Goal: Transaction & Acquisition: Purchase product/service

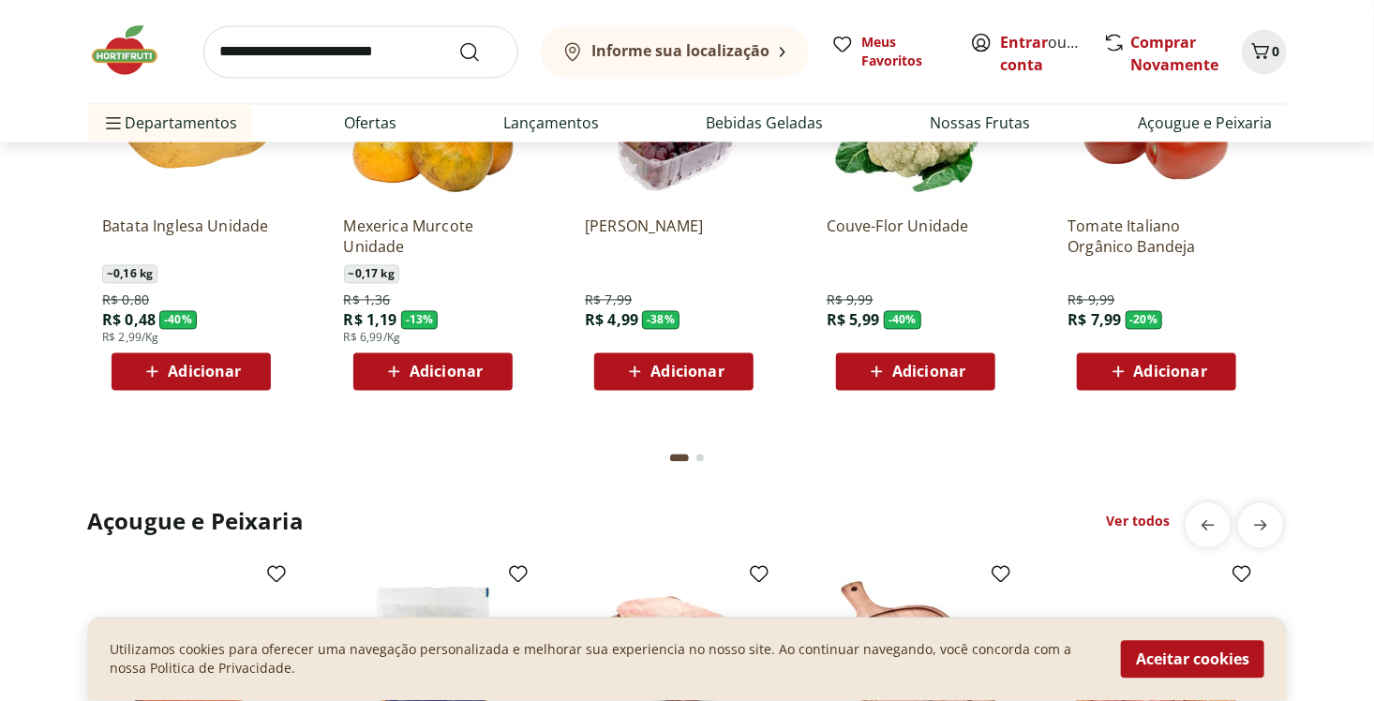
scroll to position [1688, 0]
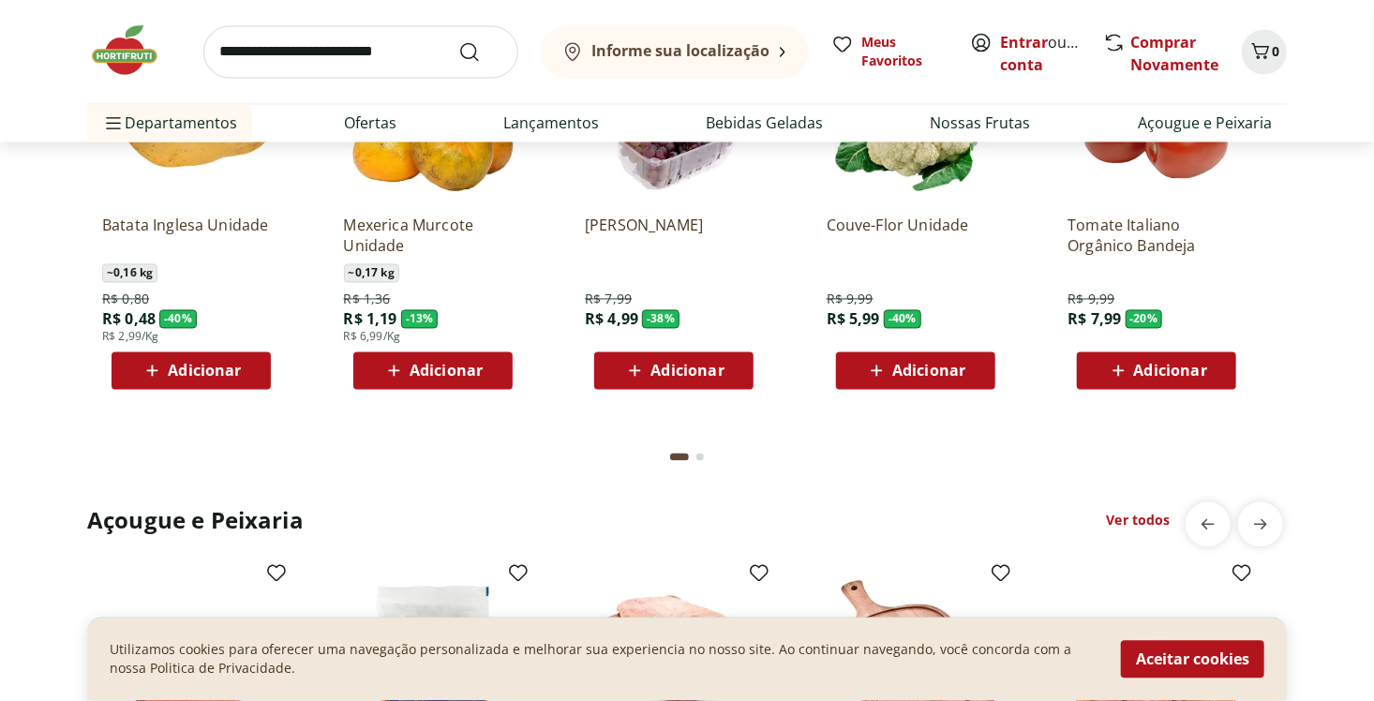
click at [887, 369] on icon at bounding box center [876, 371] width 23 height 22
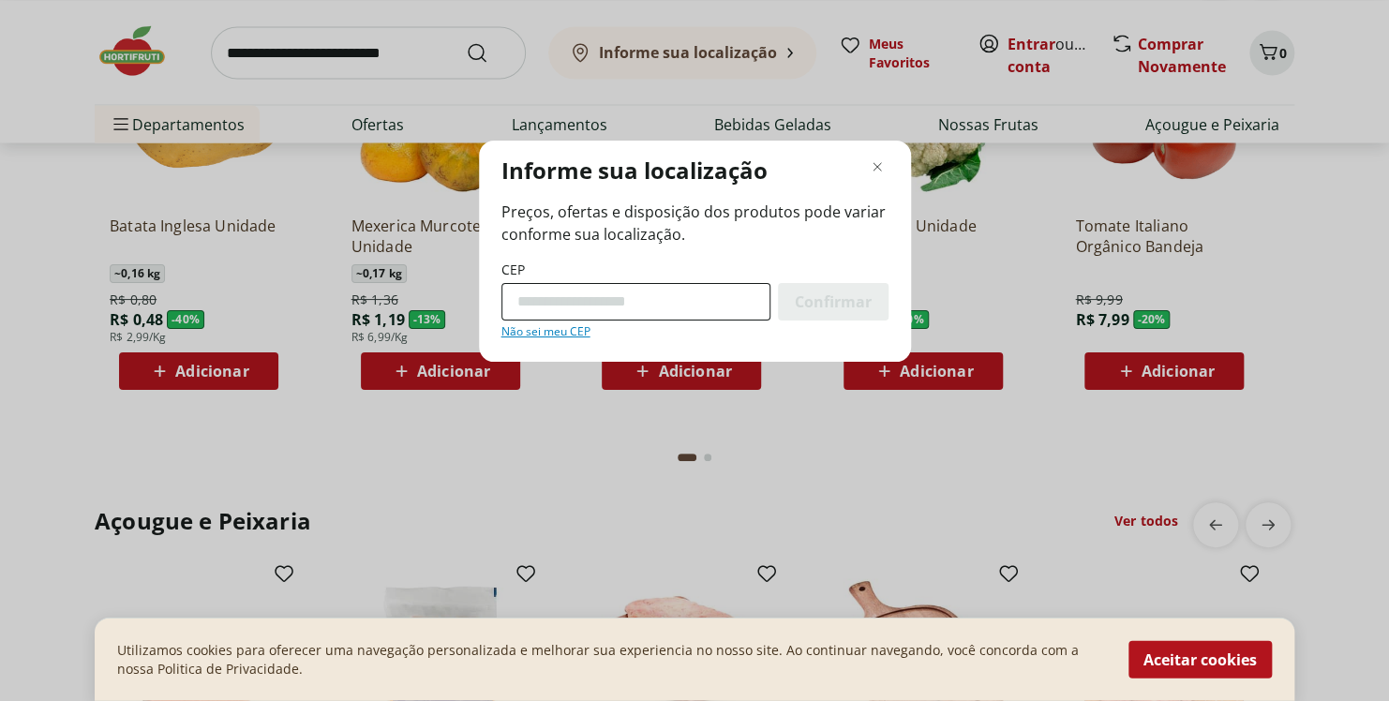
click at [609, 302] on input "CEP" at bounding box center [635, 301] width 269 height 37
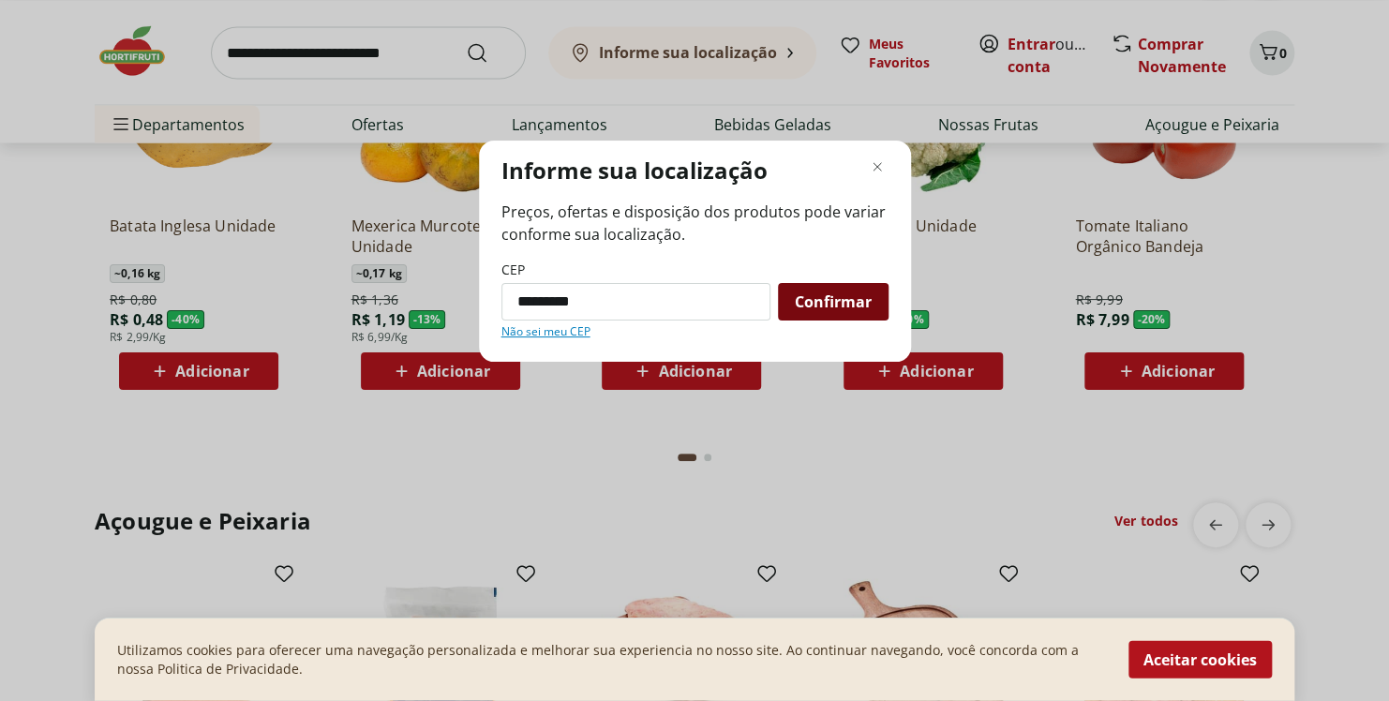
type input "*********"
click at [838, 307] on span "Confirmar" at bounding box center [833, 301] width 77 height 15
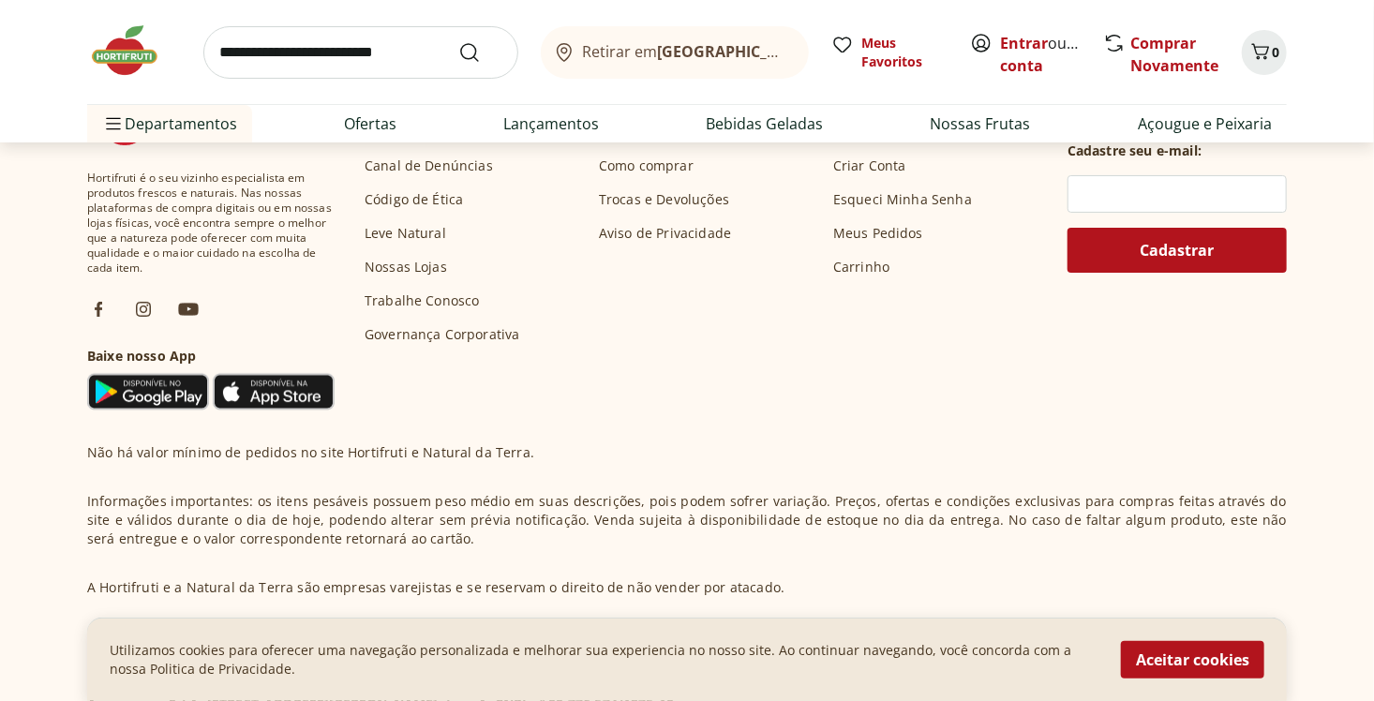
scroll to position [0, 0]
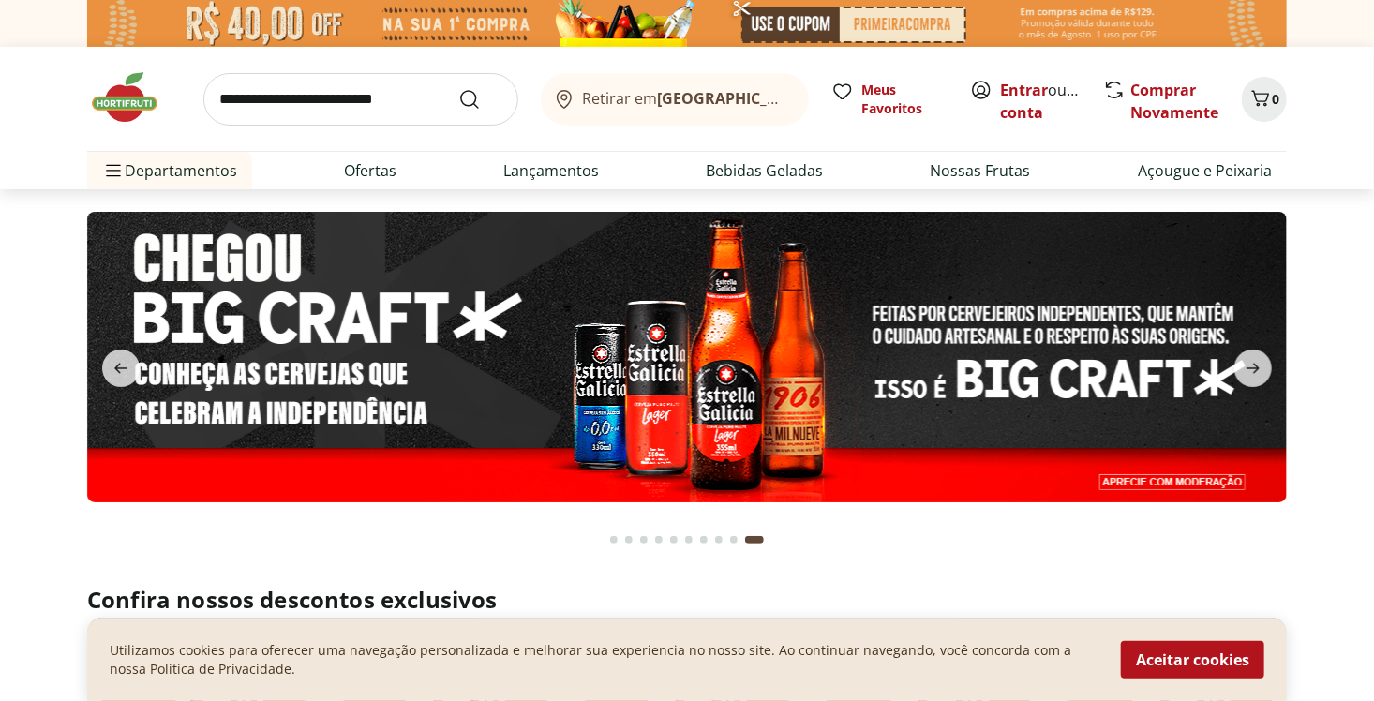
click at [375, 82] on input "search" at bounding box center [360, 99] width 315 height 52
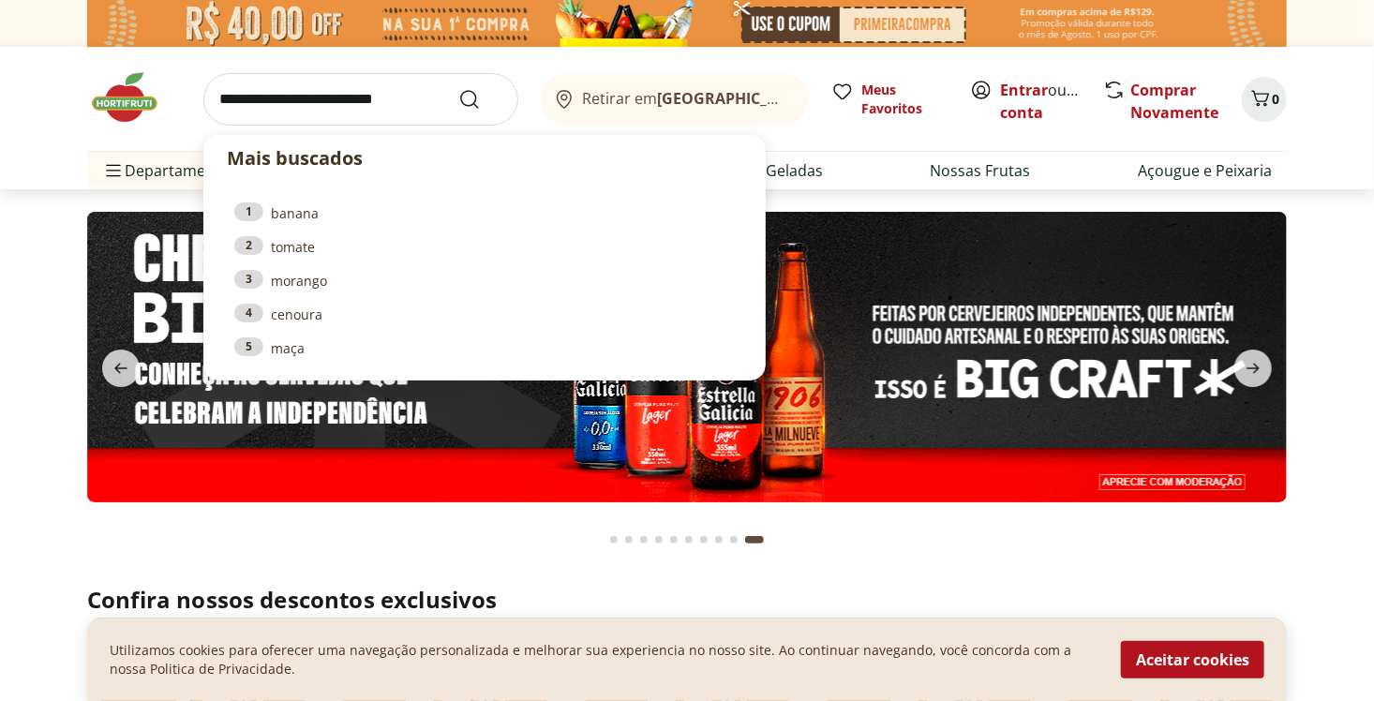
click at [26, 292] on section at bounding box center [687, 375] width 1374 height 373
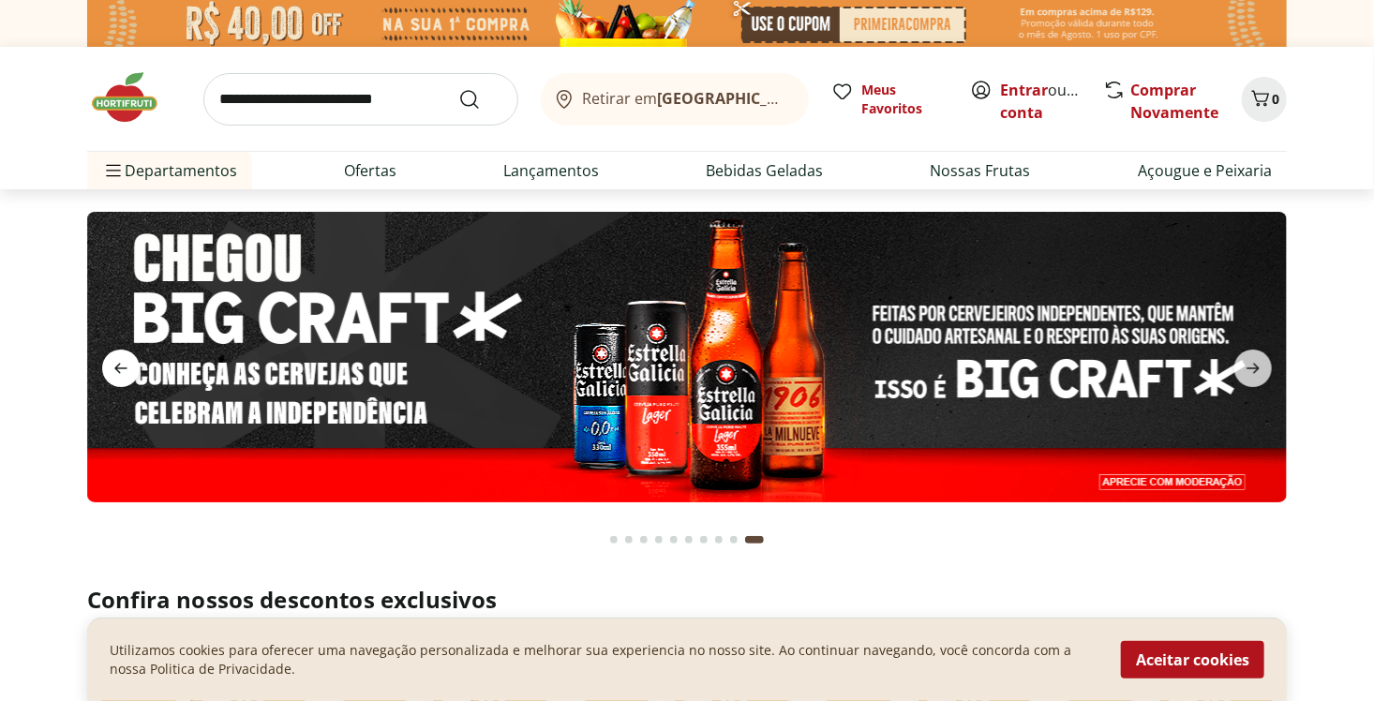
click at [132, 373] on span "previous" at bounding box center [120, 368] width 37 height 37
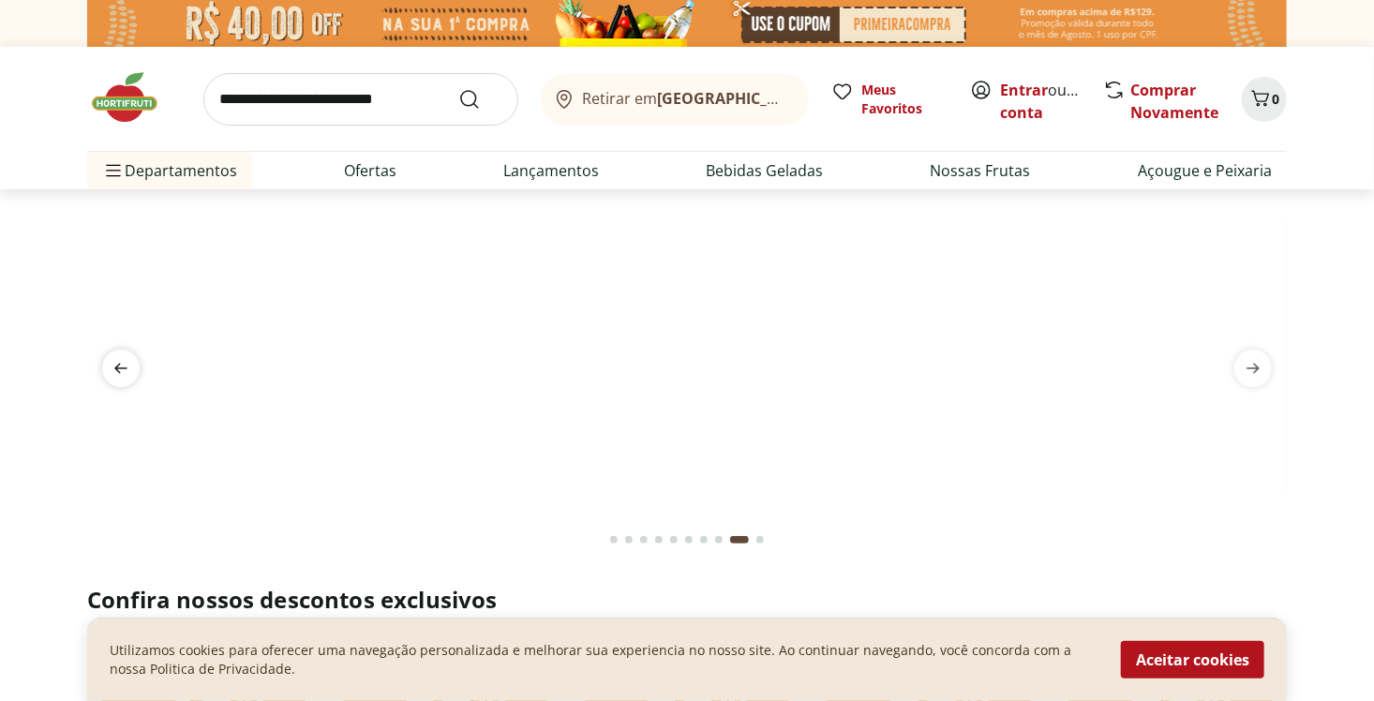
click at [132, 373] on span "previous" at bounding box center [120, 368] width 37 height 37
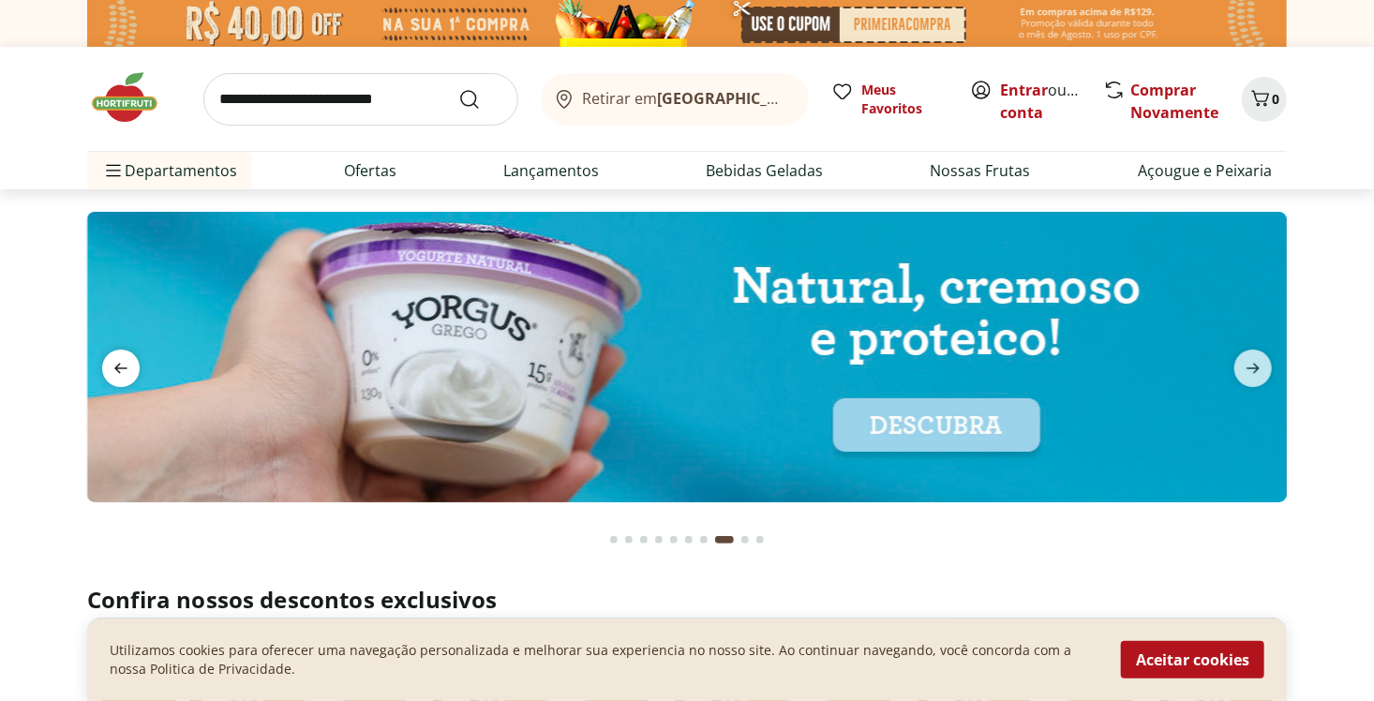
click at [132, 373] on span "previous" at bounding box center [120, 368] width 37 height 37
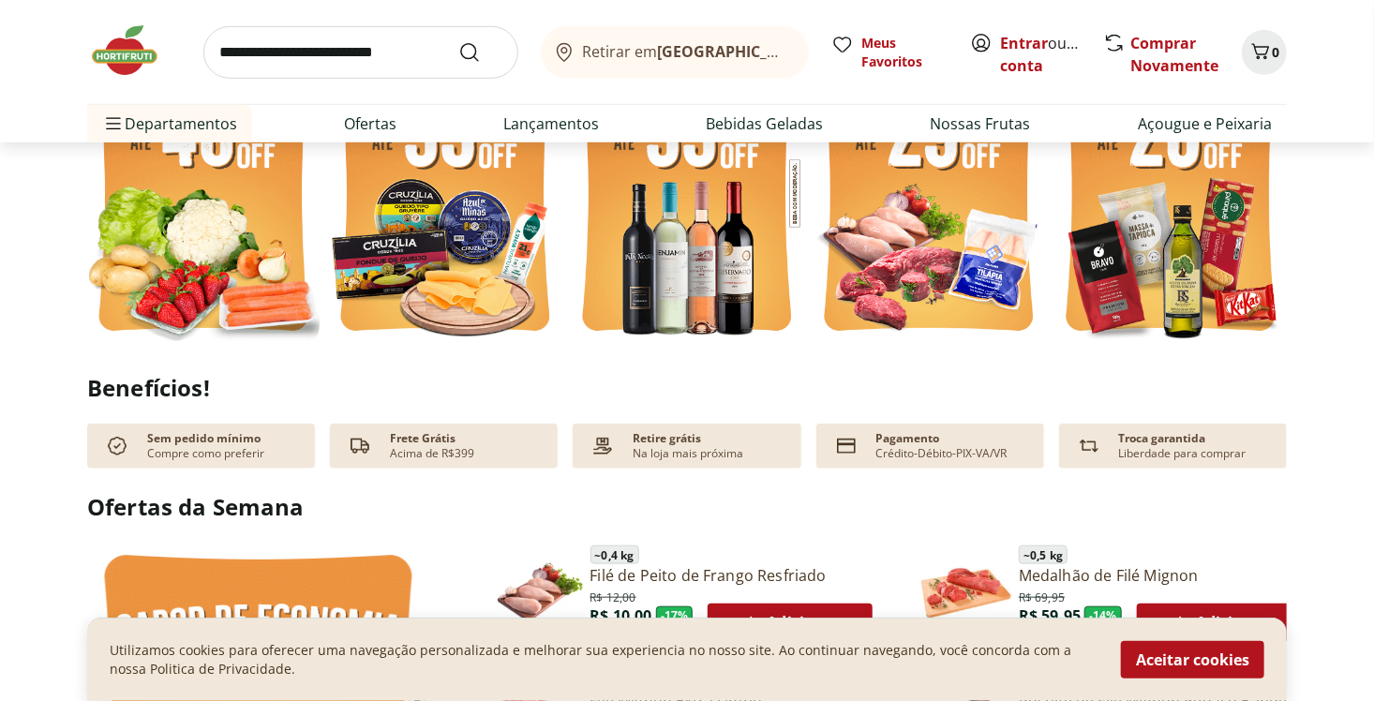
scroll to position [540, 0]
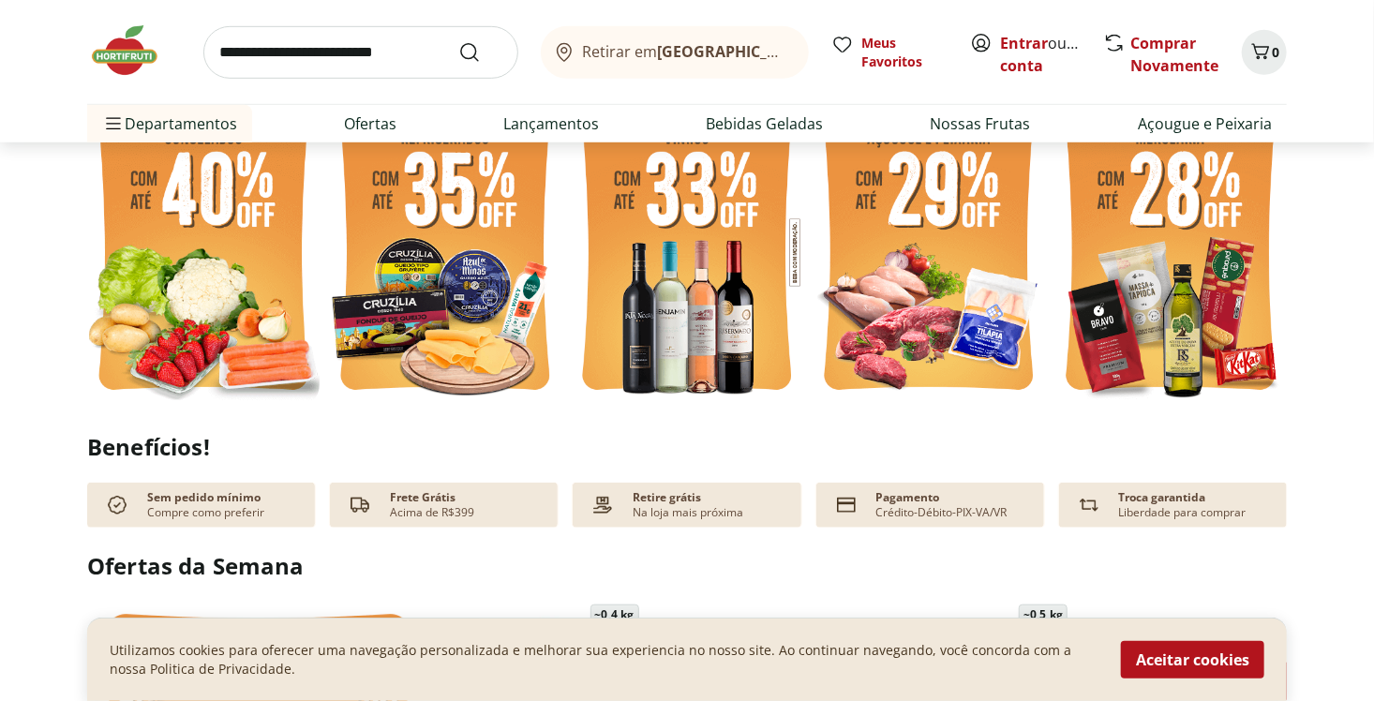
click at [235, 274] on img at bounding box center [203, 252] width 232 height 310
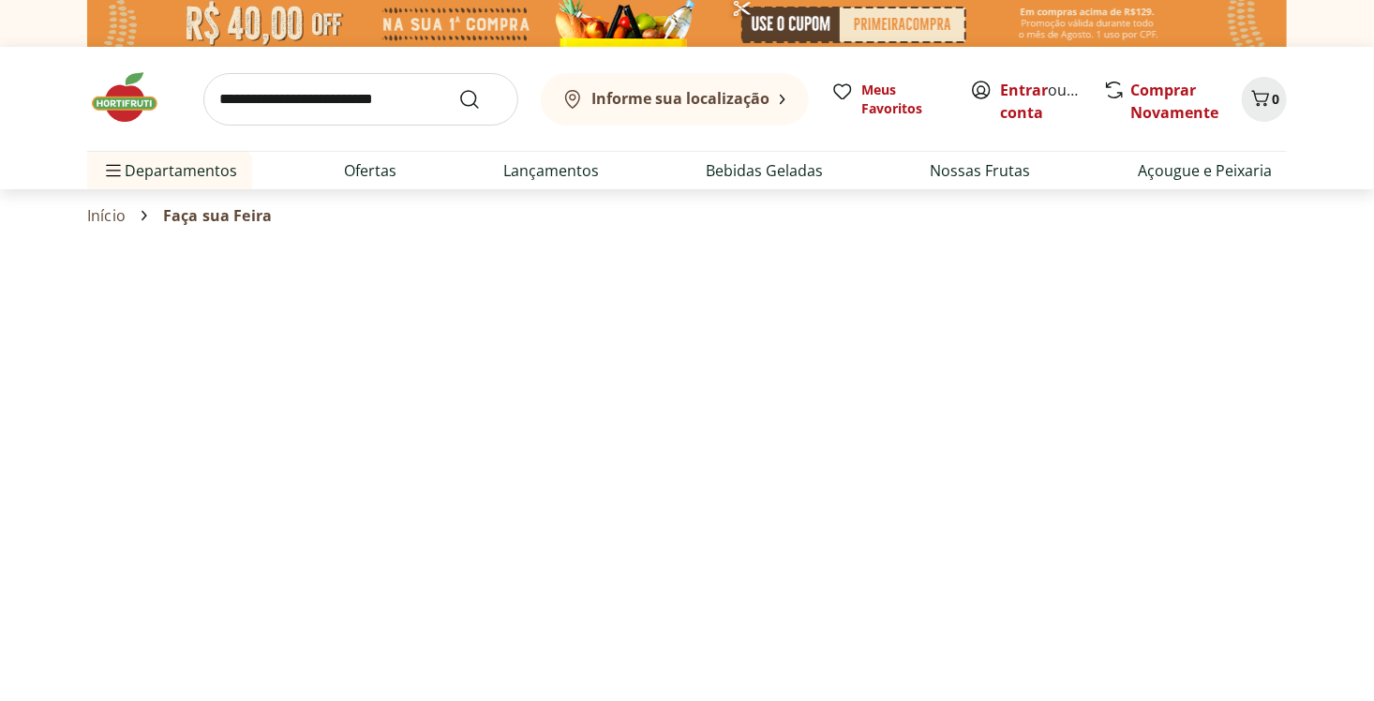
select select "**********"
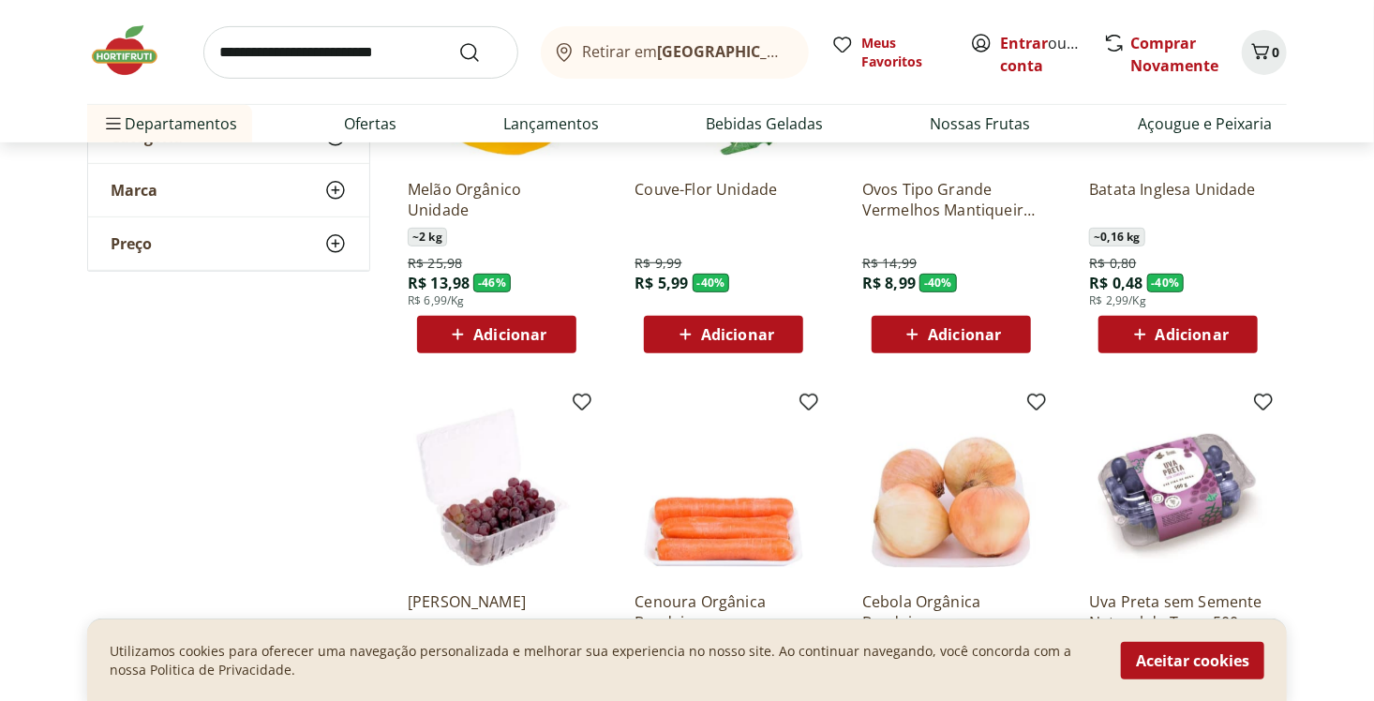
scroll to position [375, 0]
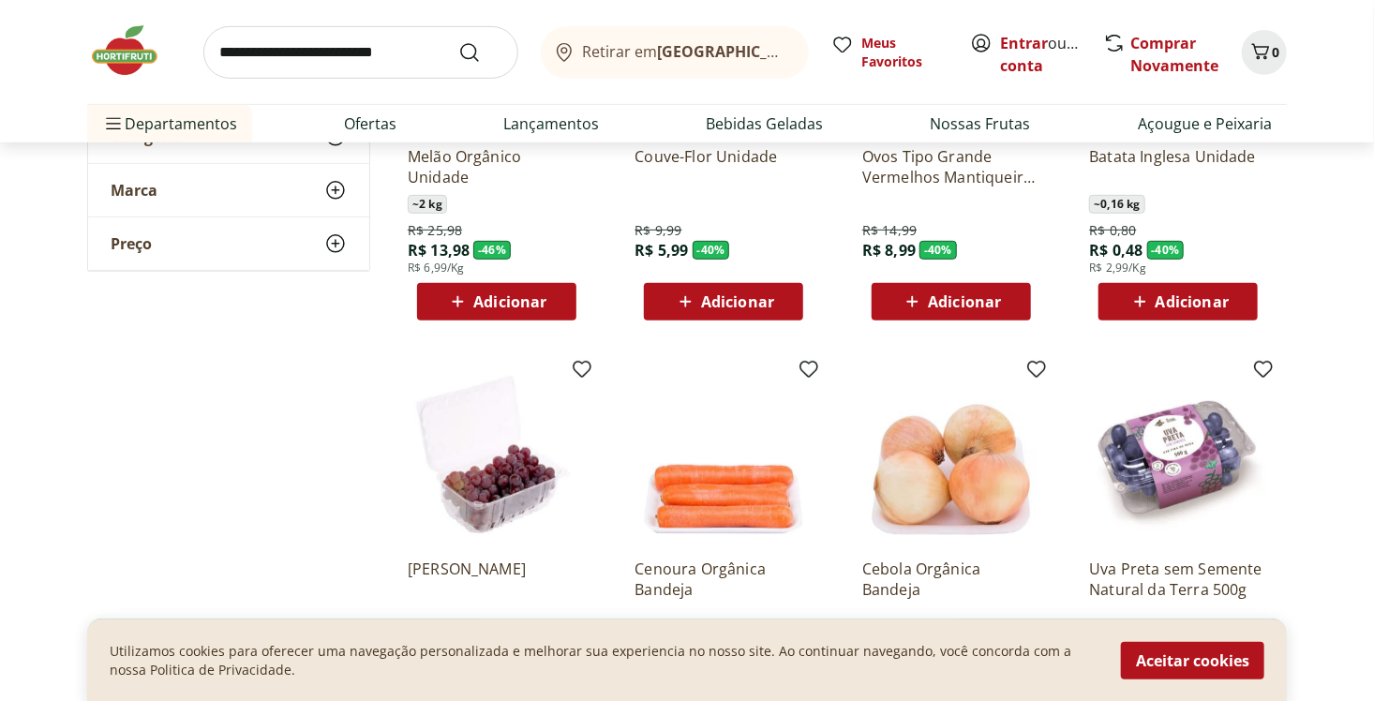
click at [672, 296] on div "Adicionar" at bounding box center [723, 302] width 129 height 34
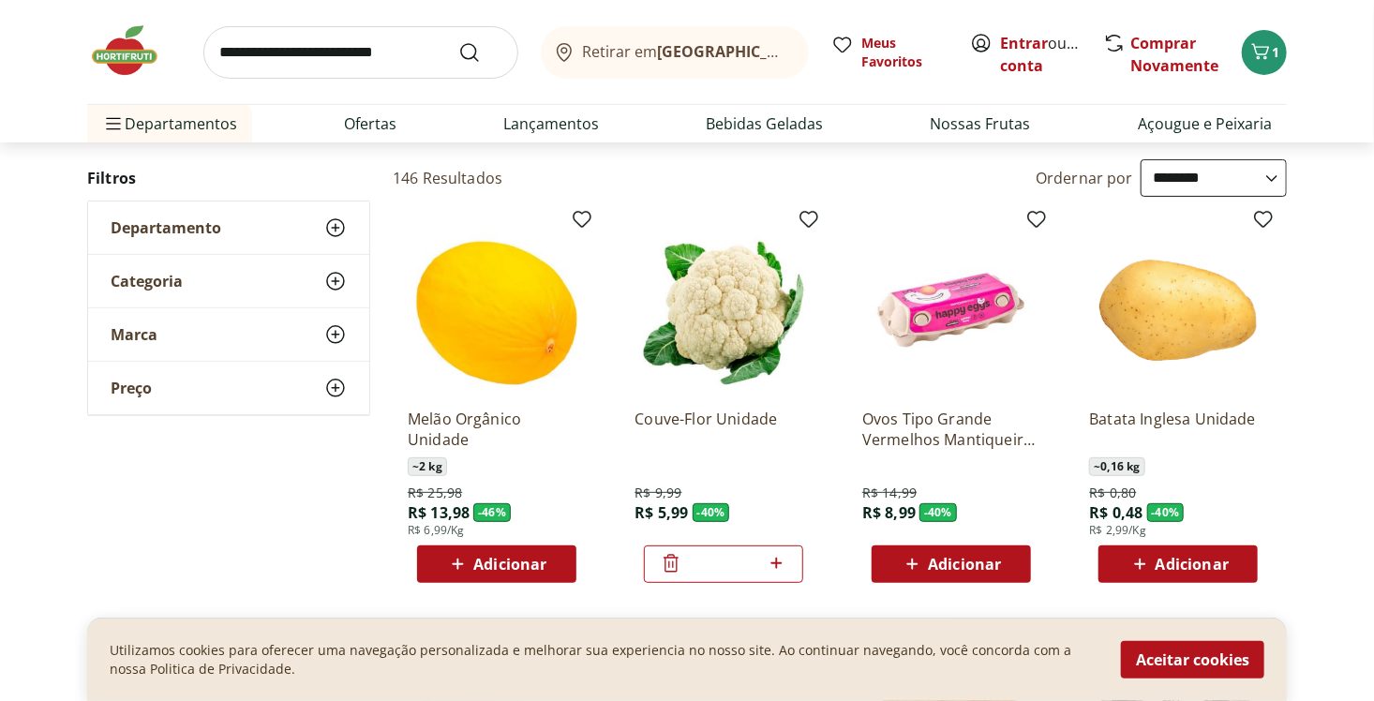
scroll to position [262, 0]
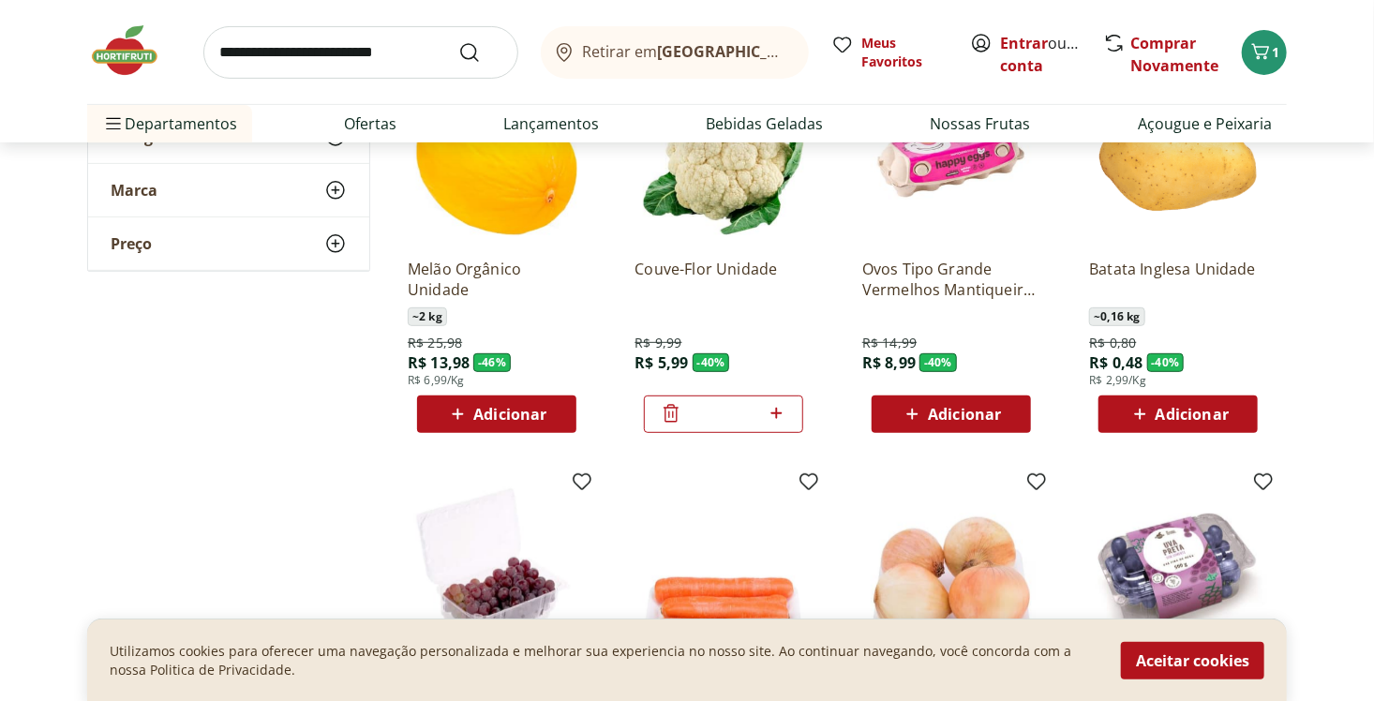
click at [926, 408] on span "Adicionar" at bounding box center [951, 414] width 100 height 22
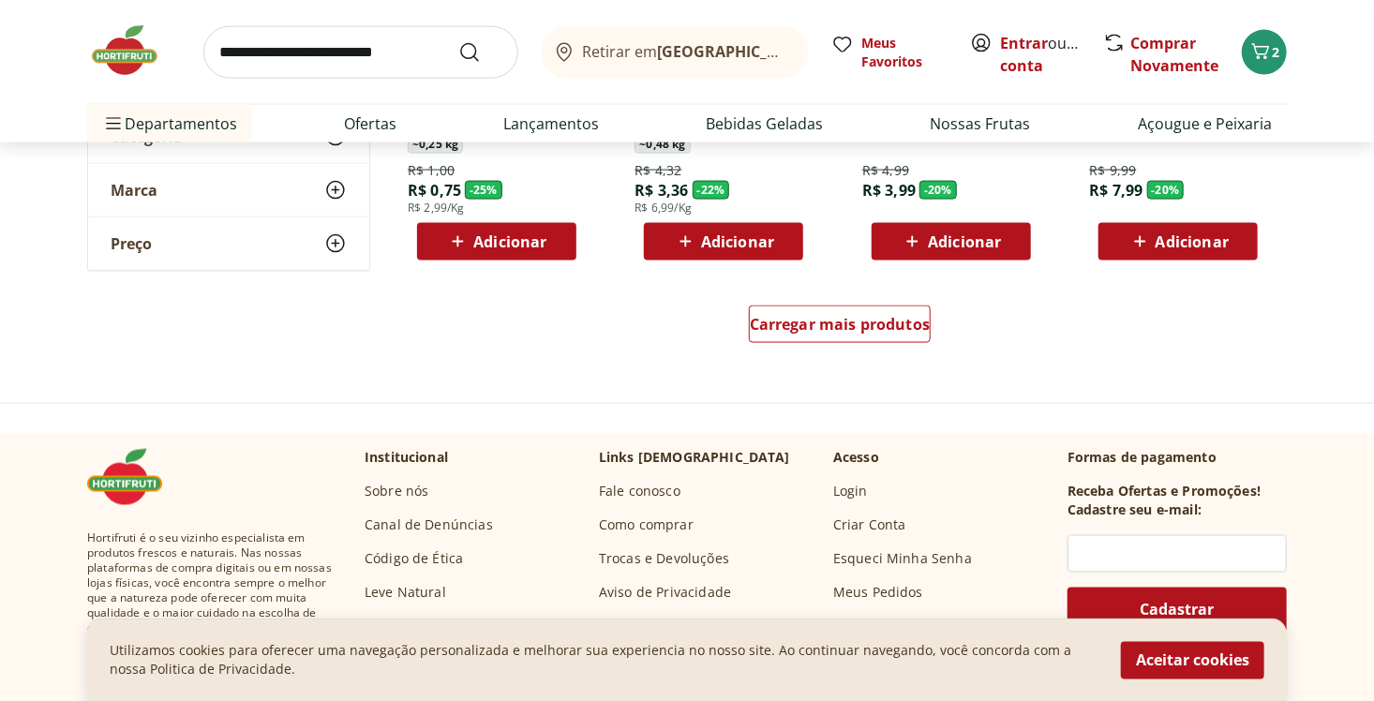
scroll to position [1275, 0]
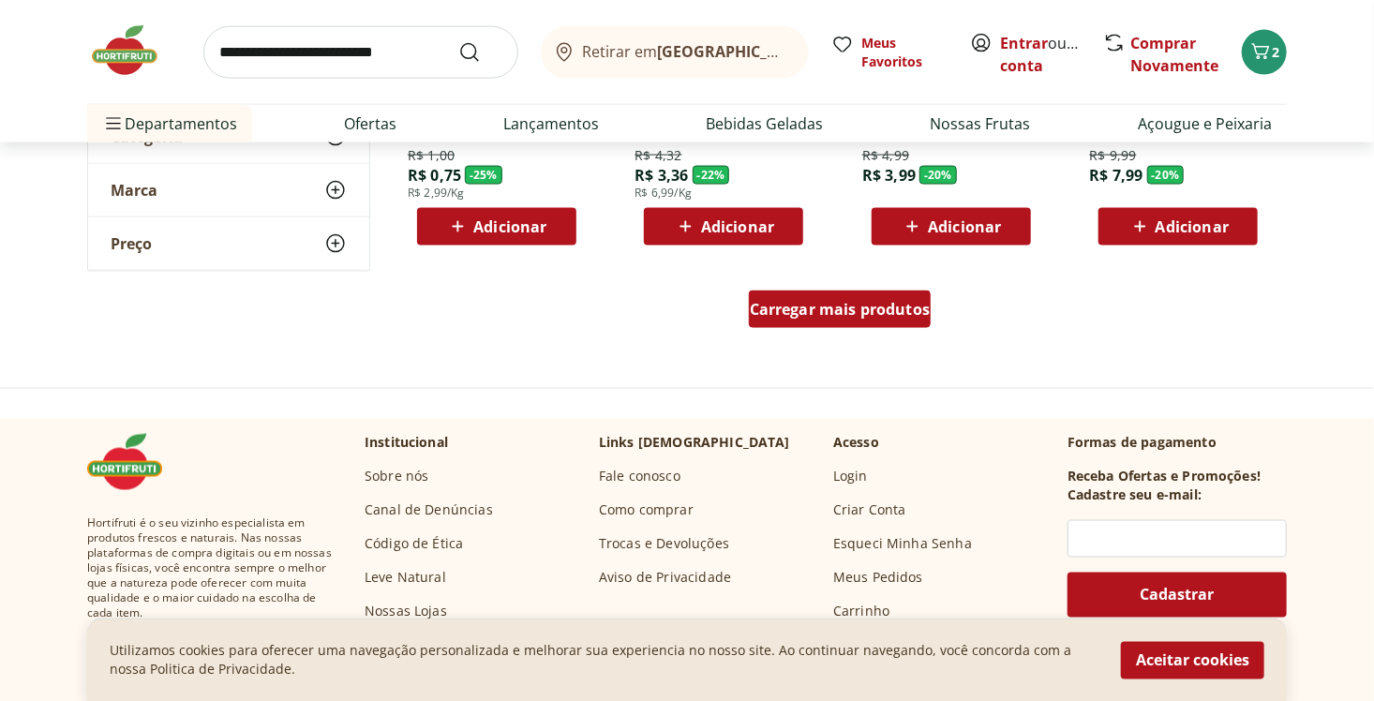
click at [848, 315] on span "Carregar mais produtos" at bounding box center [840, 309] width 181 height 15
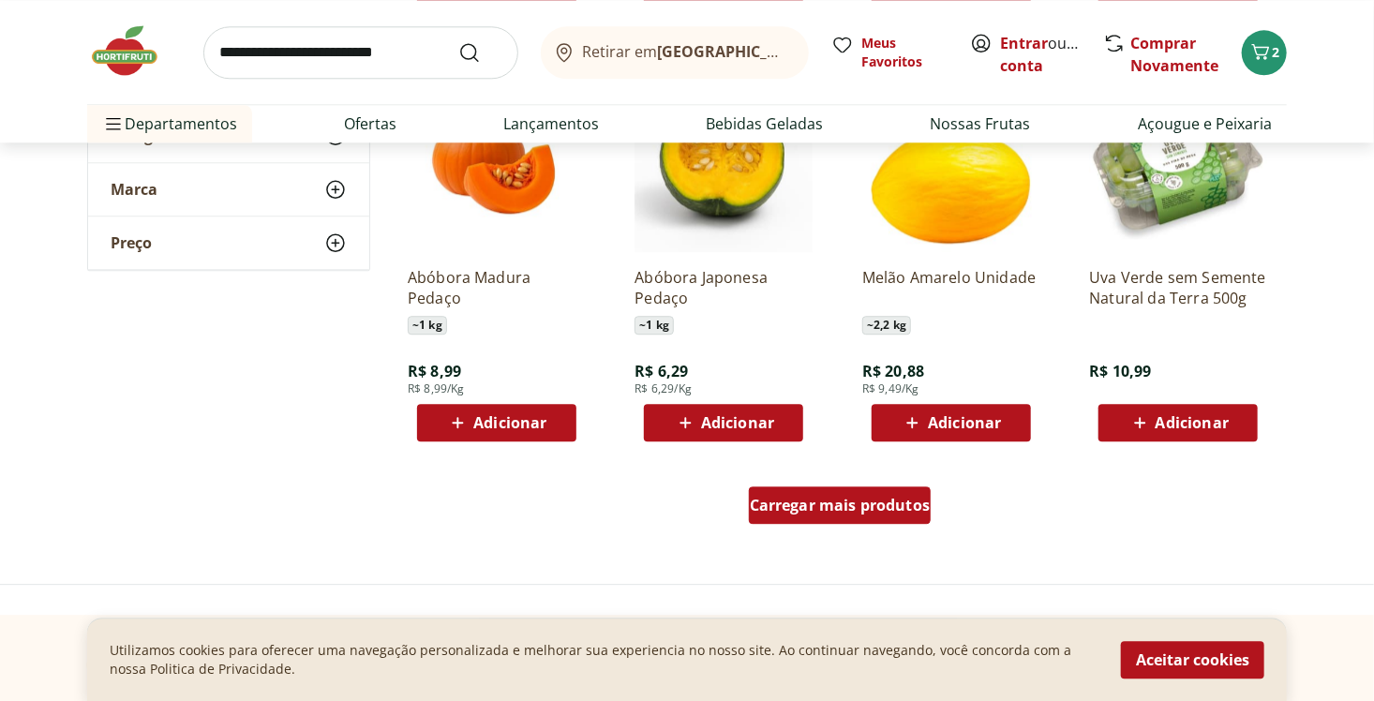
scroll to position [2399, 0]
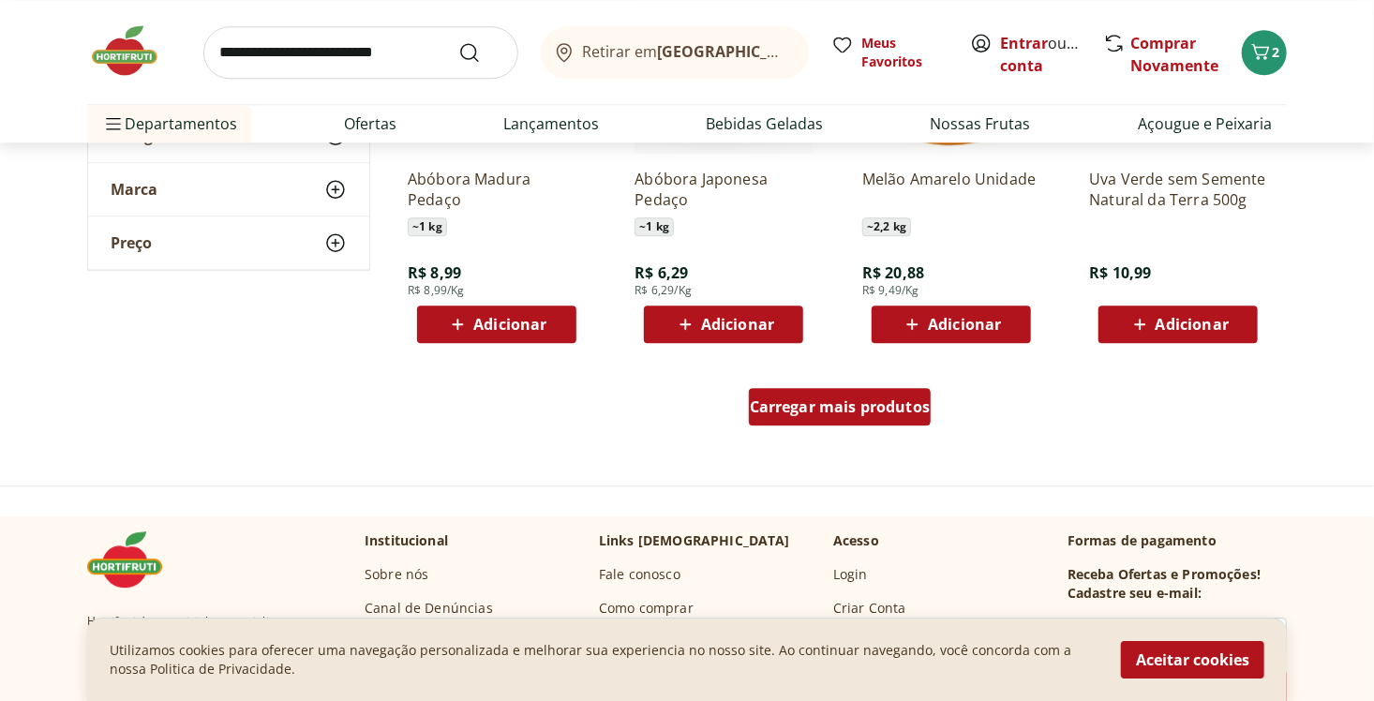
click at [857, 412] on span "Carregar mais produtos" at bounding box center [840, 406] width 181 height 15
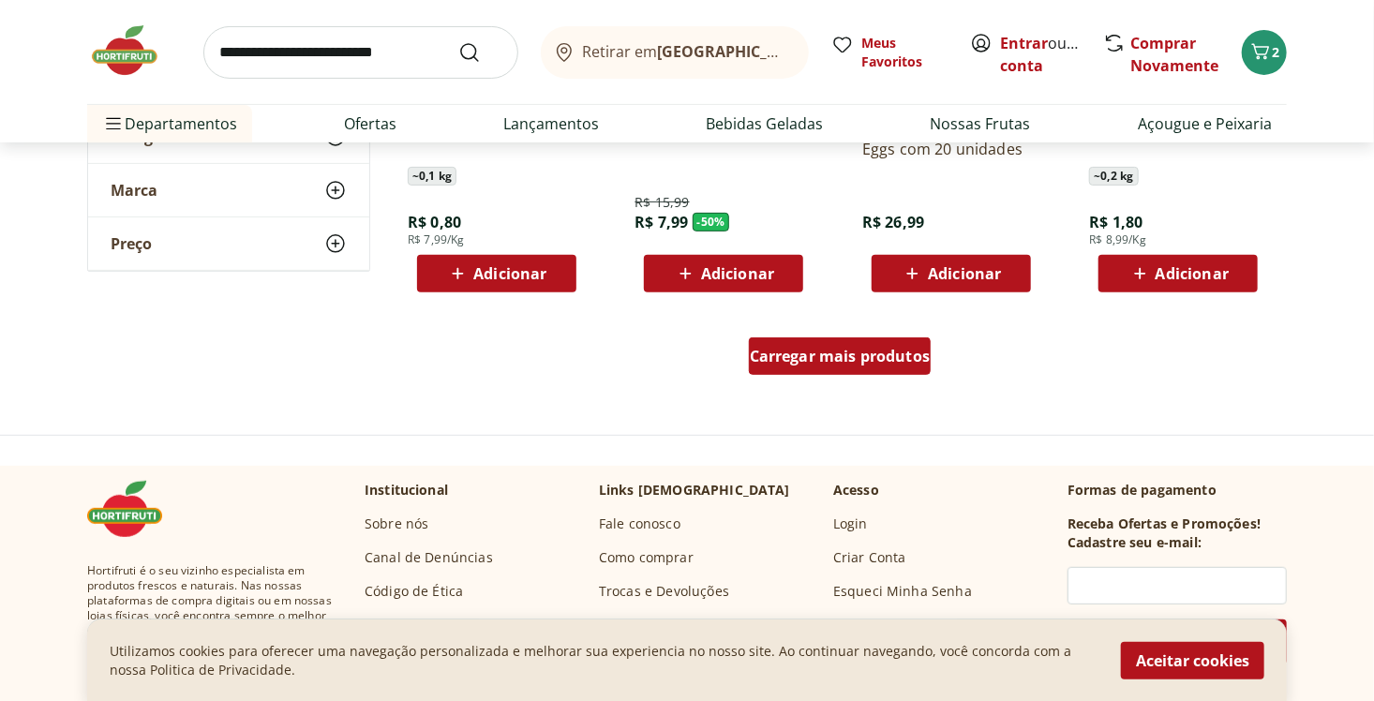
scroll to position [3674, 0]
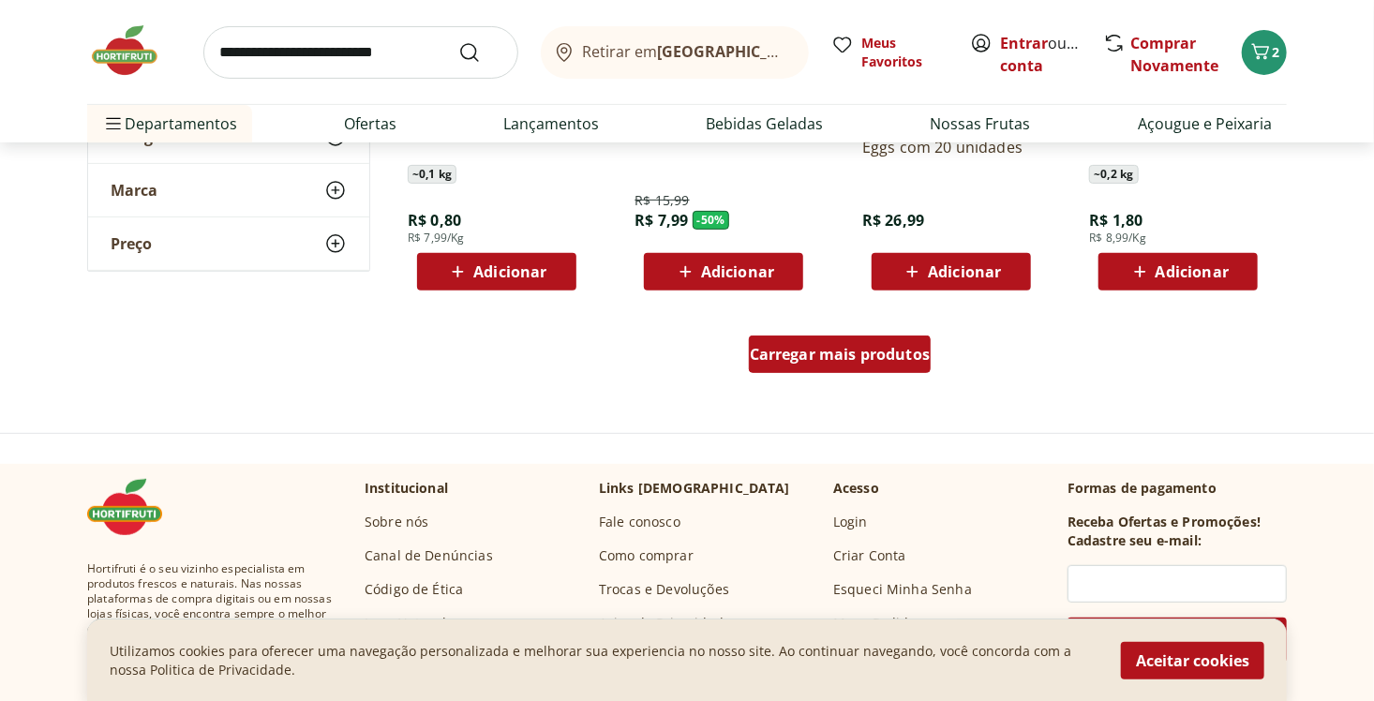
click at [853, 360] on span "Carregar mais produtos" at bounding box center [840, 354] width 181 height 15
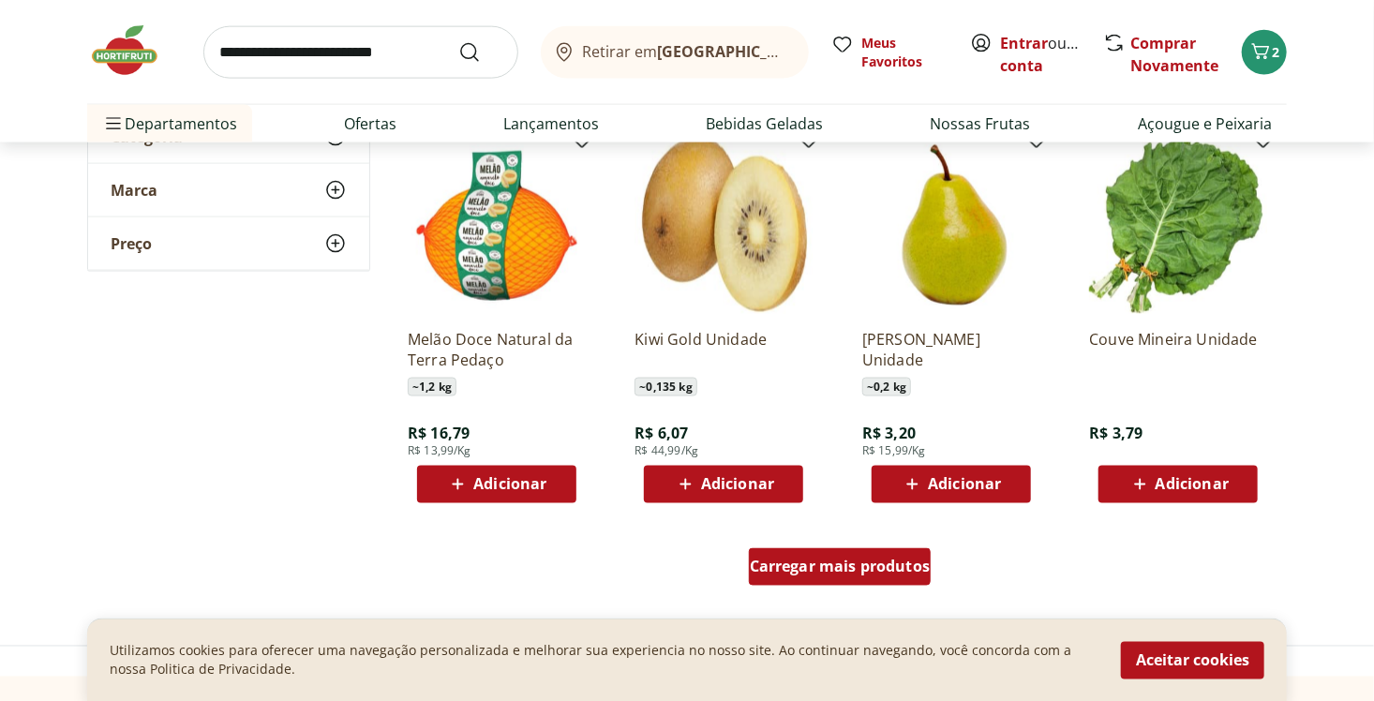
scroll to position [4686, 0]
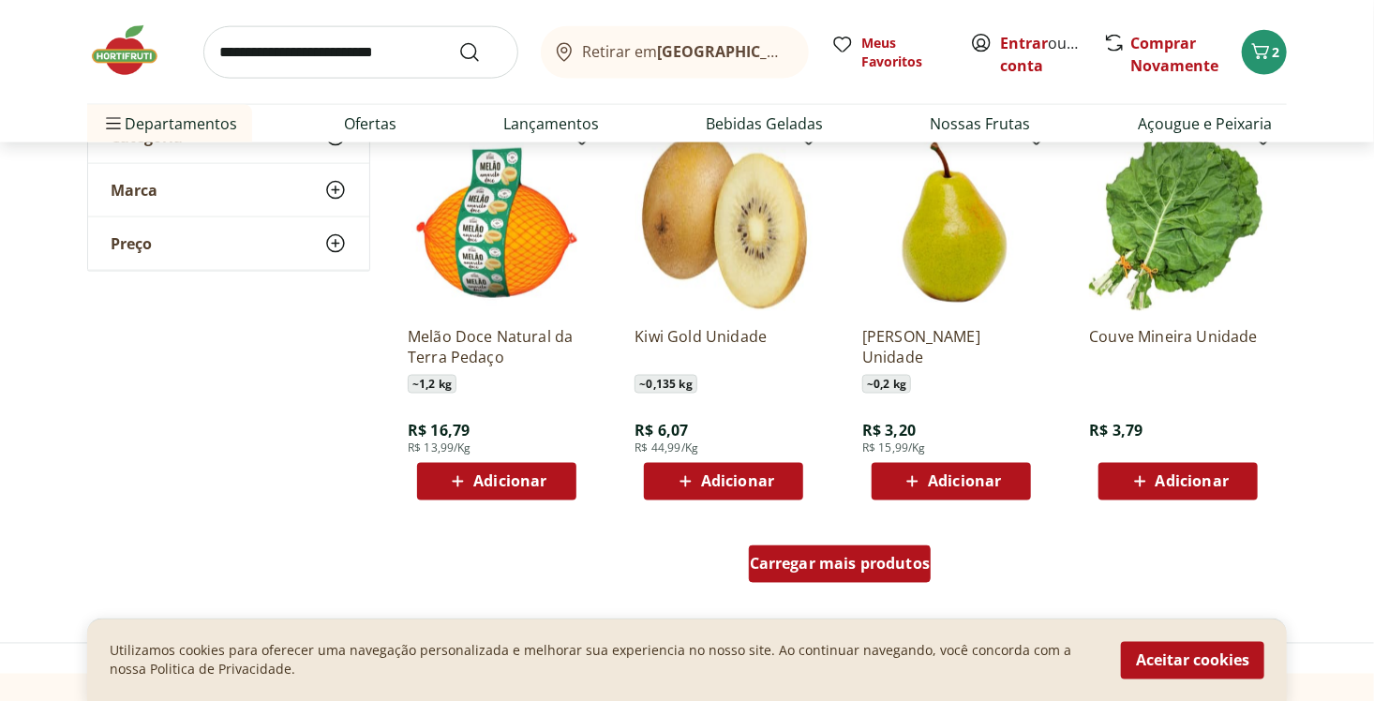
click at [825, 572] on span "Carregar mais produtos" at bounding box center [840, 564] width 181 height 15
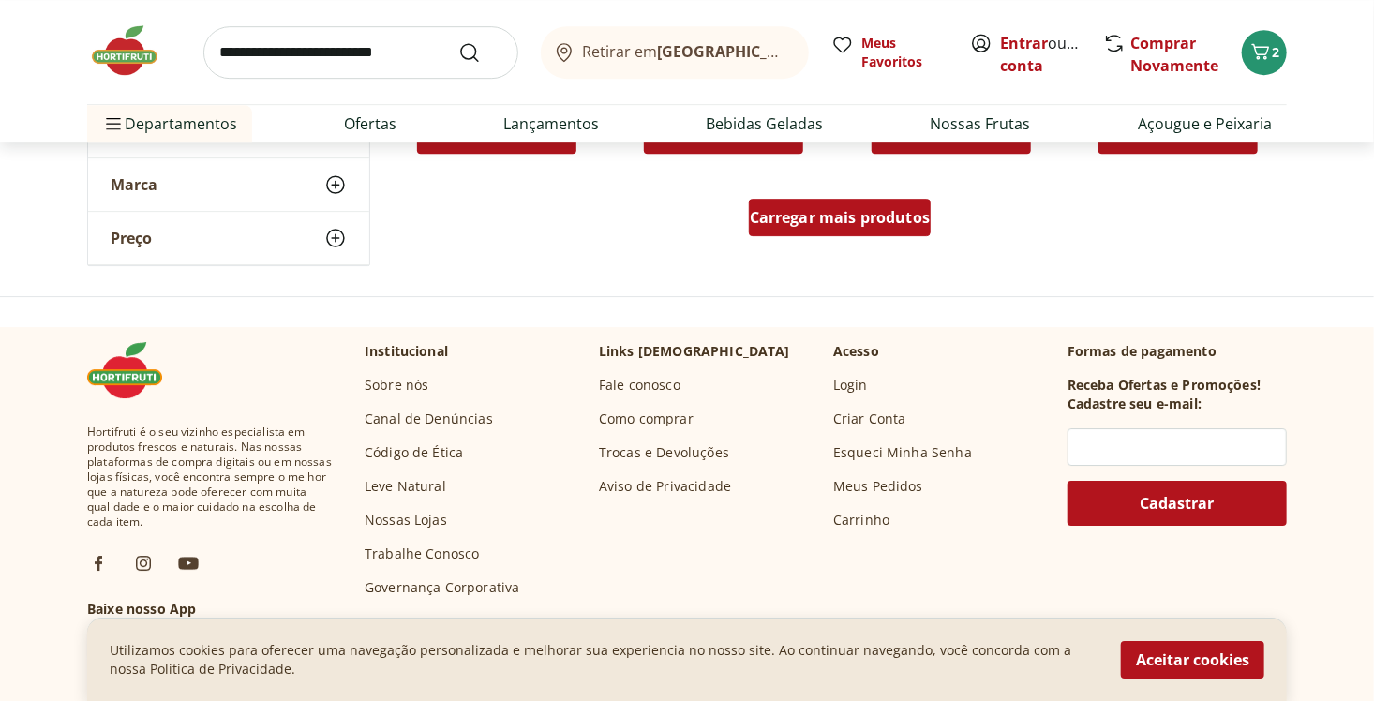
scroll to position [6260, 0]
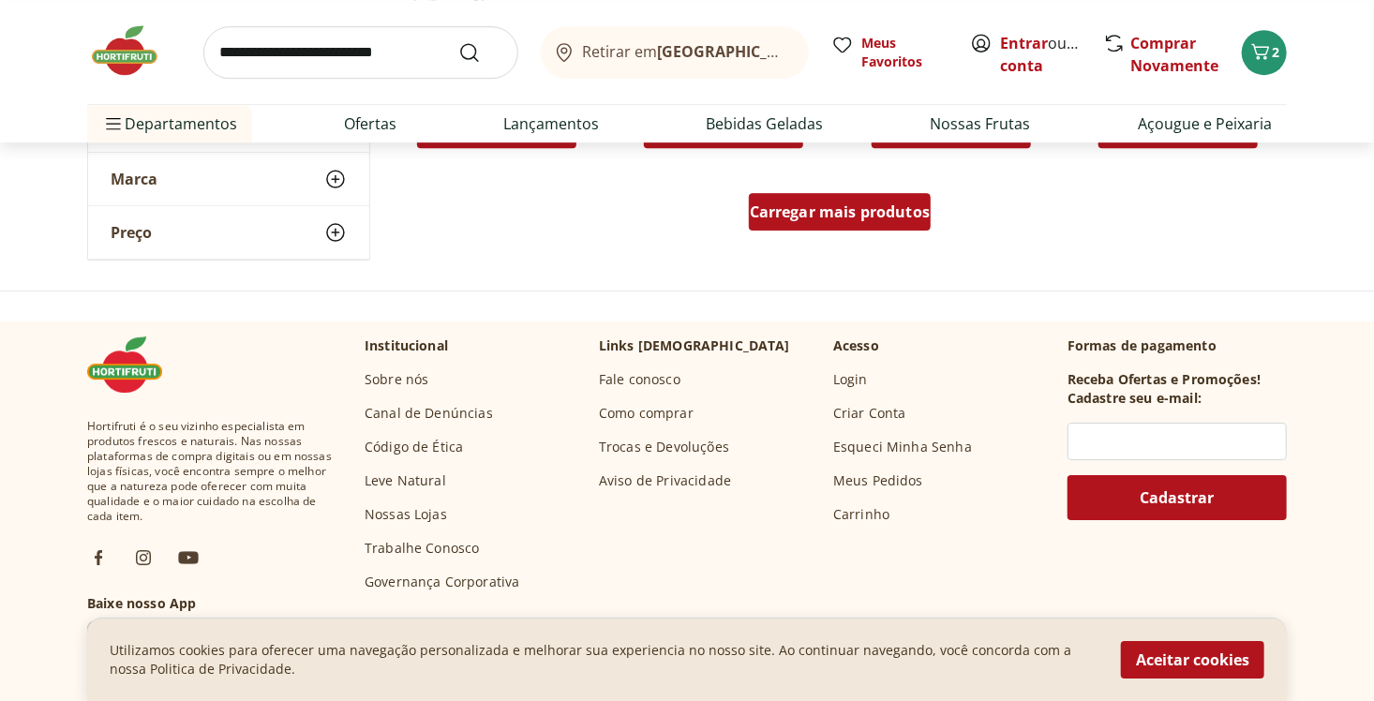
click at [901, 217] on span "Carregar mais produtos" at bounding box center [840, 211] width 181 height 15
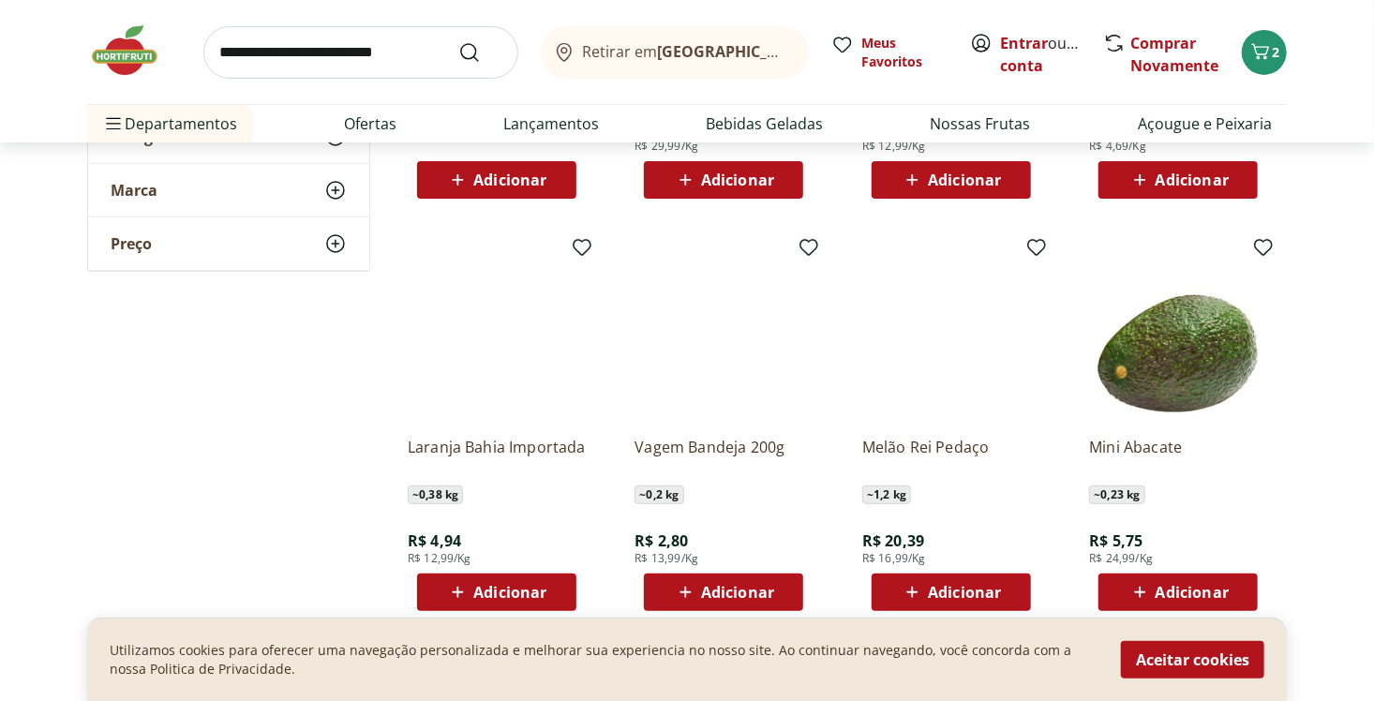
scroll to position [7149, 0]
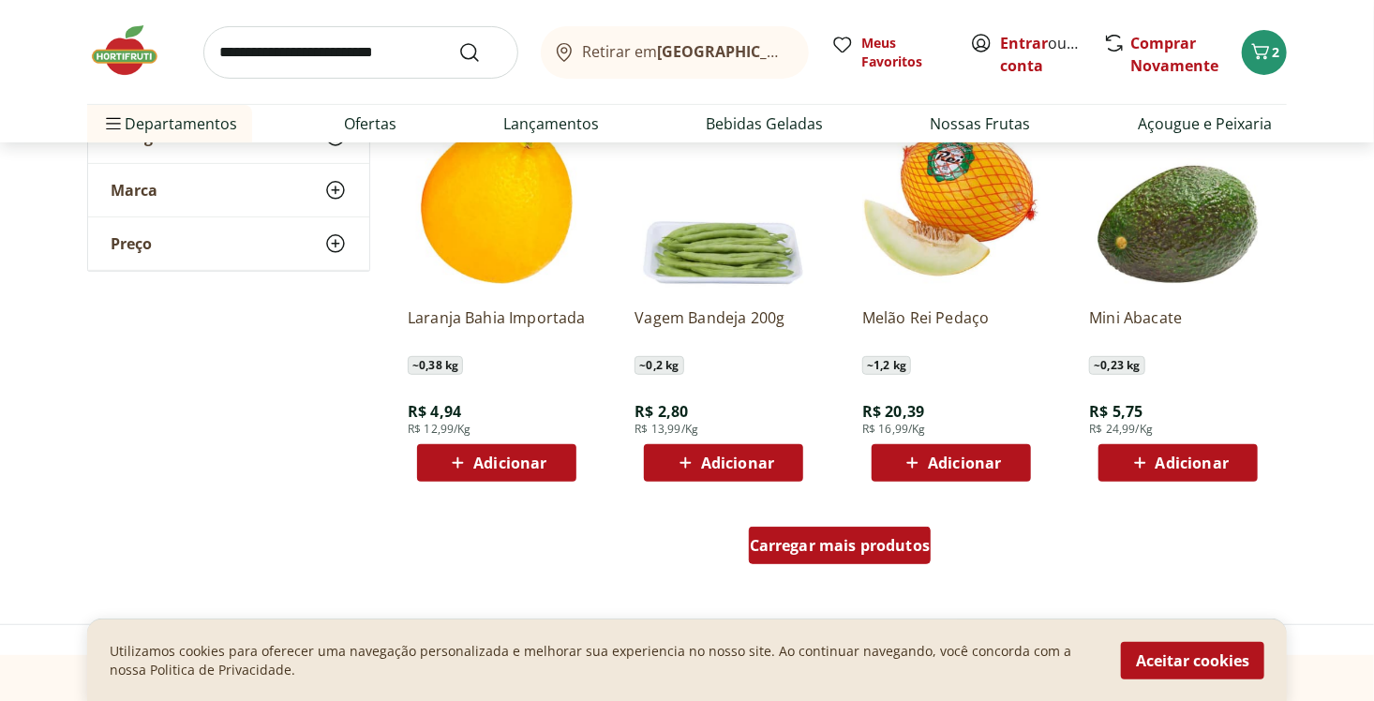
click at [783, 558] on div "Carregar mais produtos" at bounding box center [840, 545] width 183 height 37
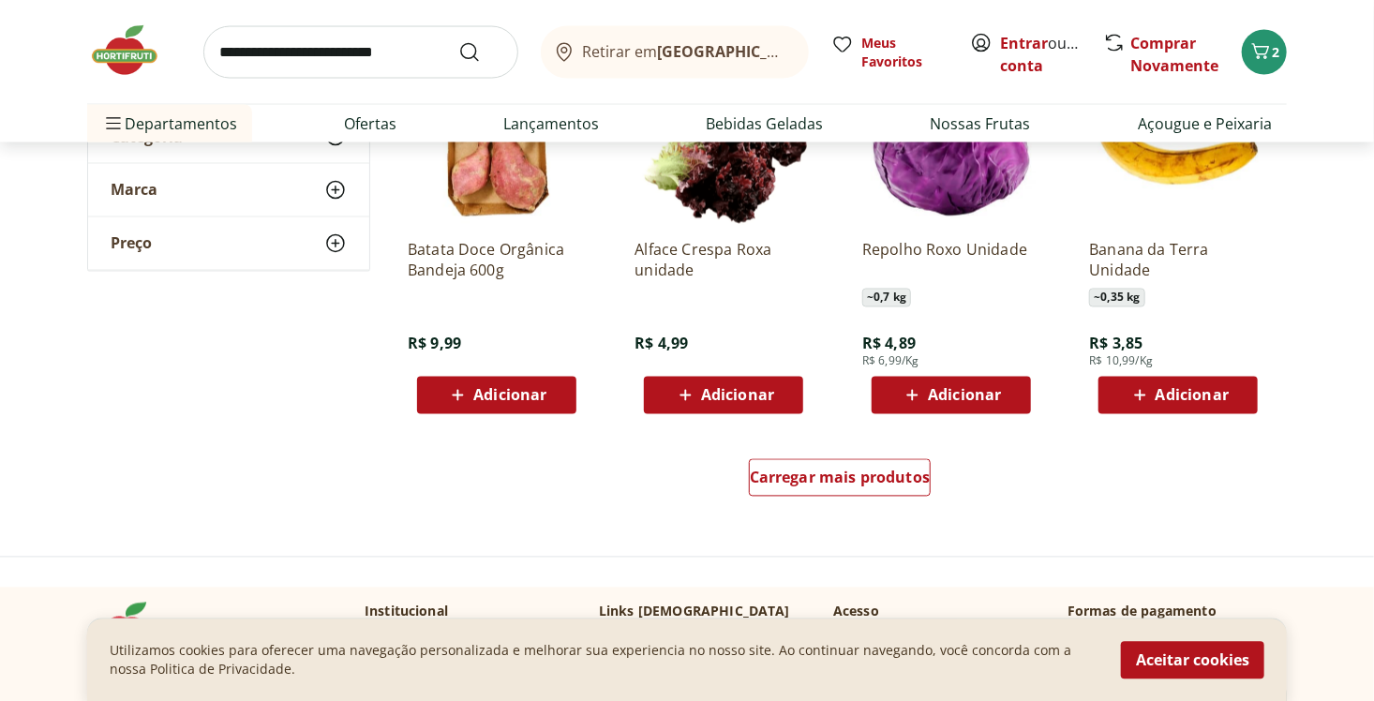
scroll to position [8475, 0]
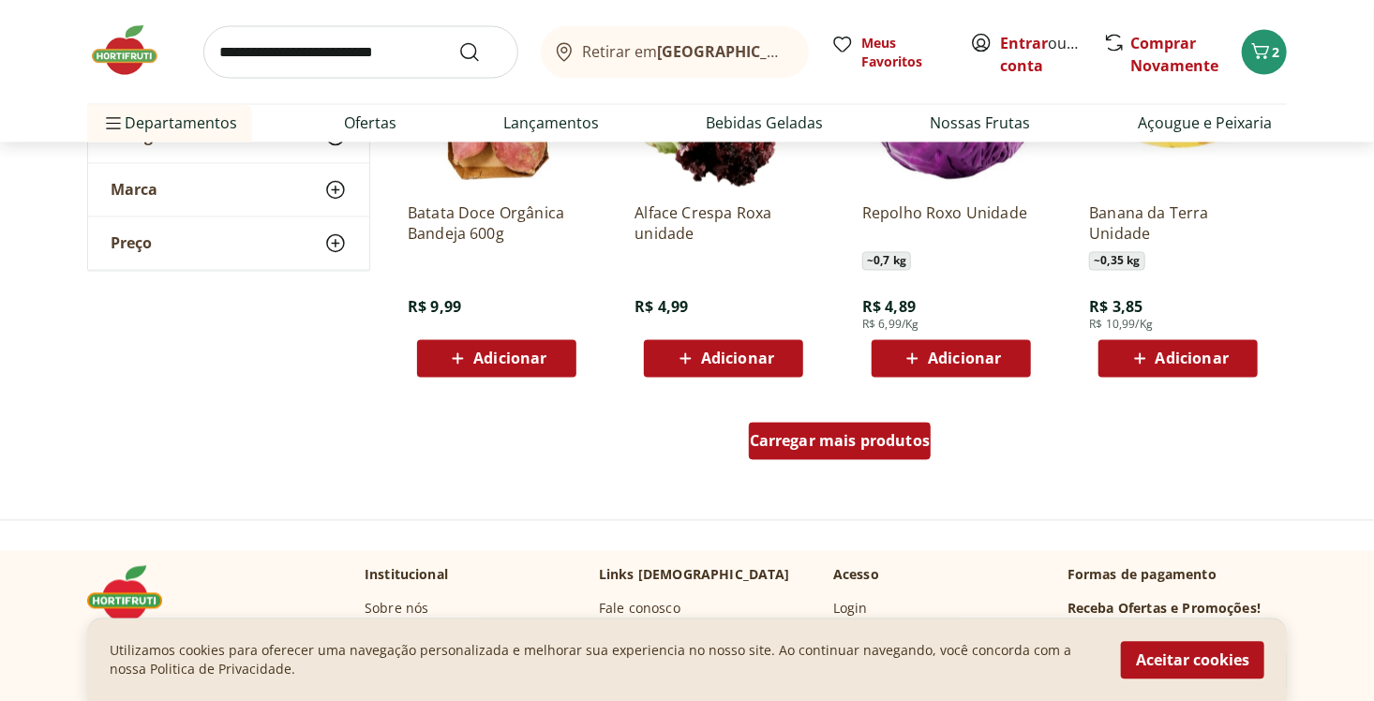
click at [885, 445] on span "Carregar mais produtos" at bounding box center [840, 441] width 181 height 15
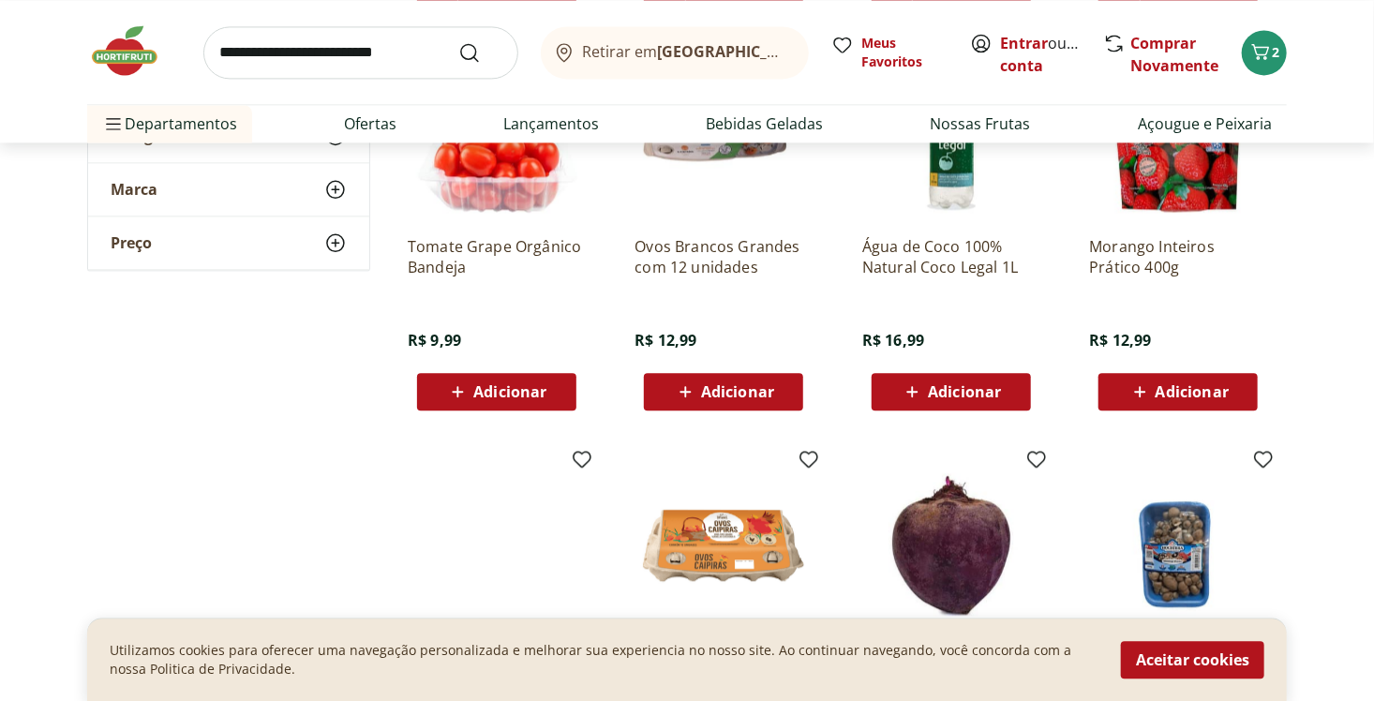
scroll to position [8852, 0]
